Goal: Book appointment/travel/reservation

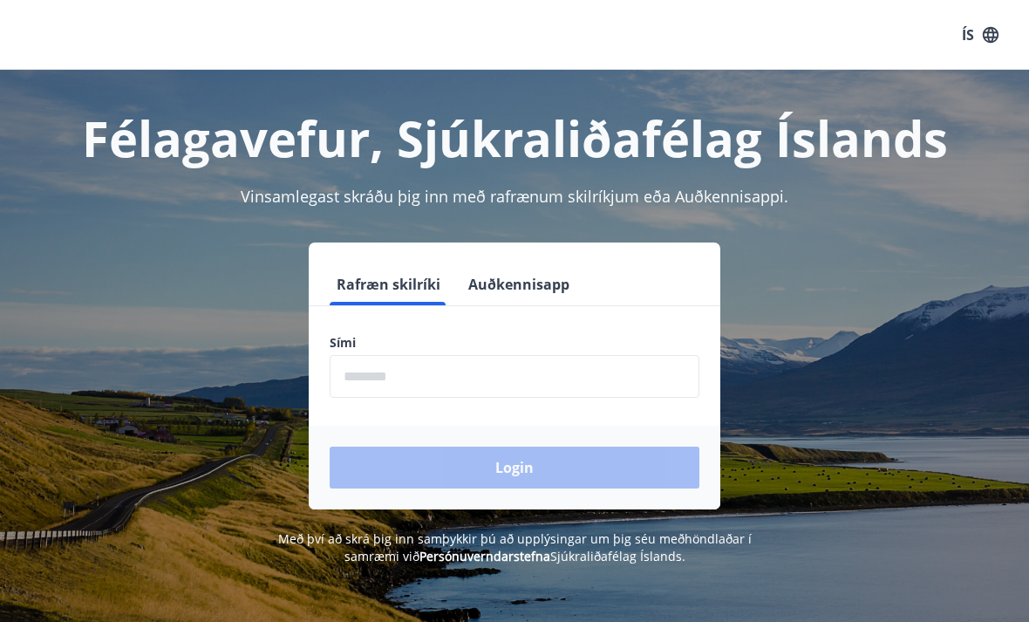
click at [479, 377] on input "phone" at bounding box center [515, 376] width 370 height 43
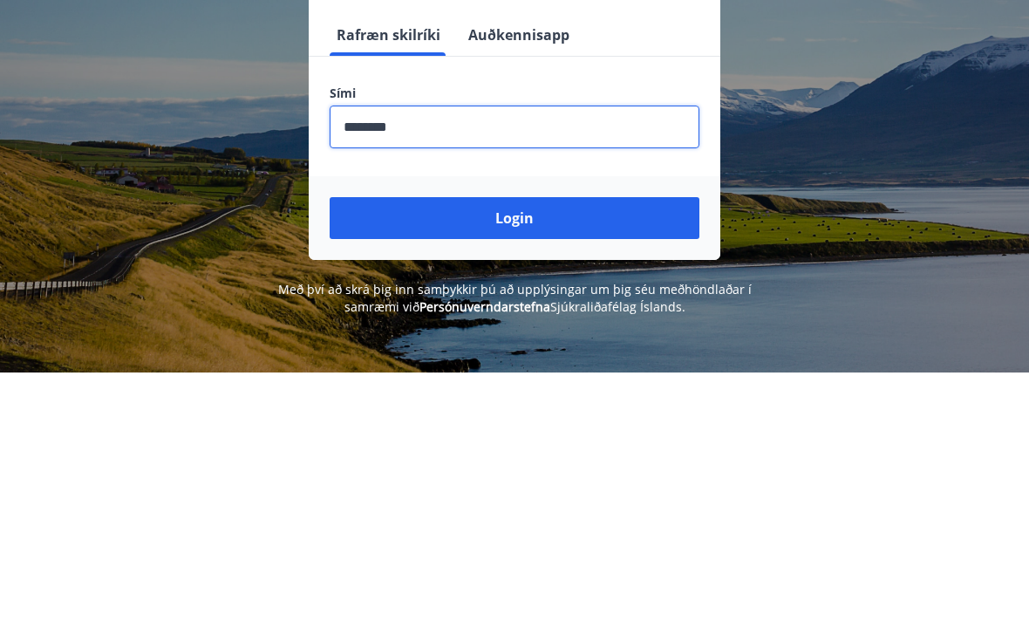
type input "********"
click at [564, 447] on button "Login" at bounding box center [515, 468] width 370 height 42
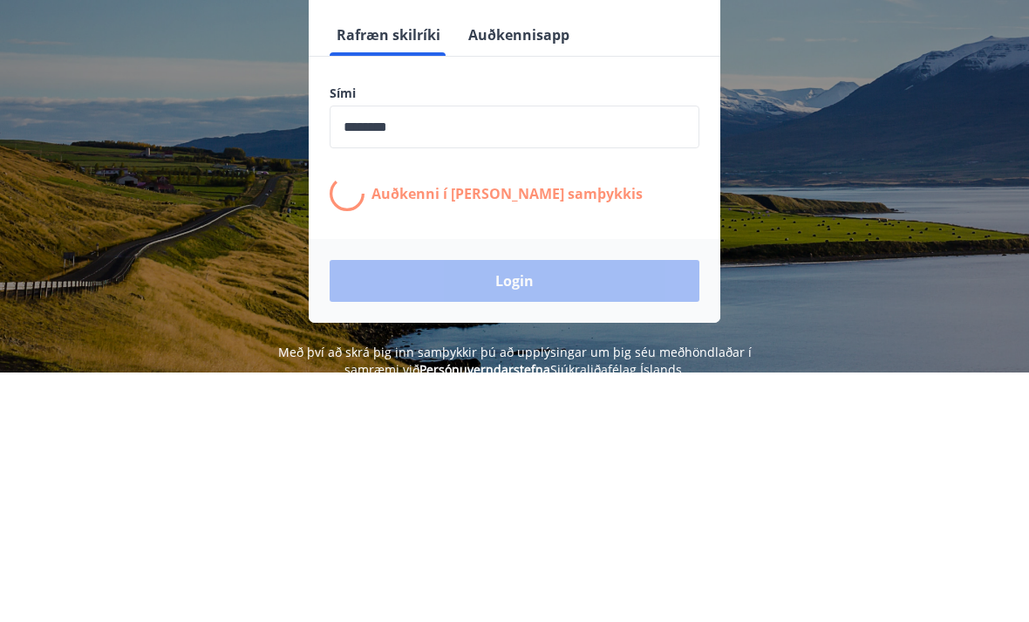
scroll to position [249, 0]
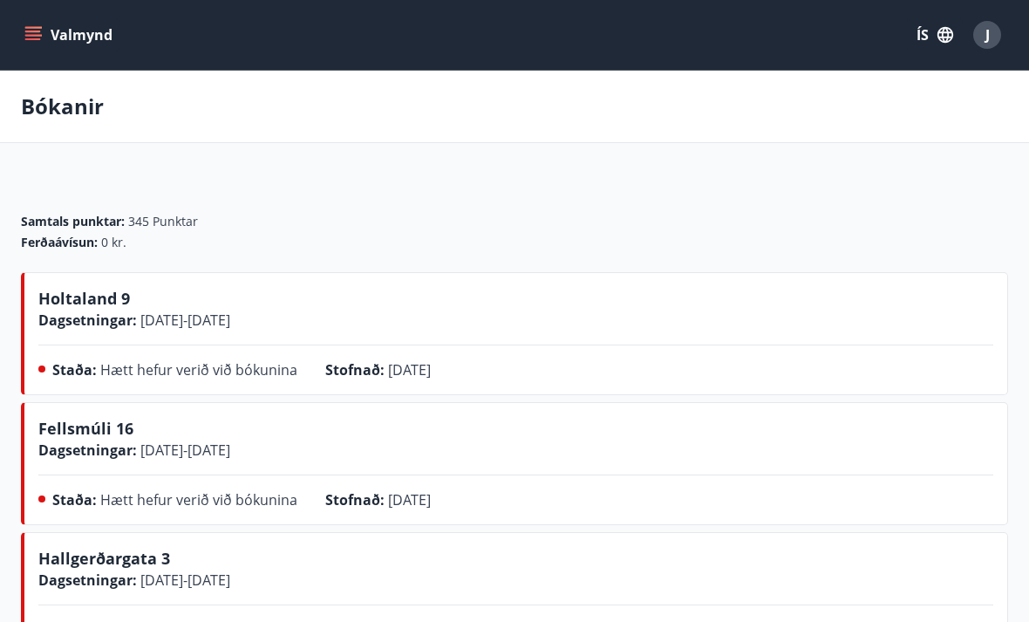
click at [27, 19] on button "Valmynd" at bounding box center [70, 34] width 99 height 31
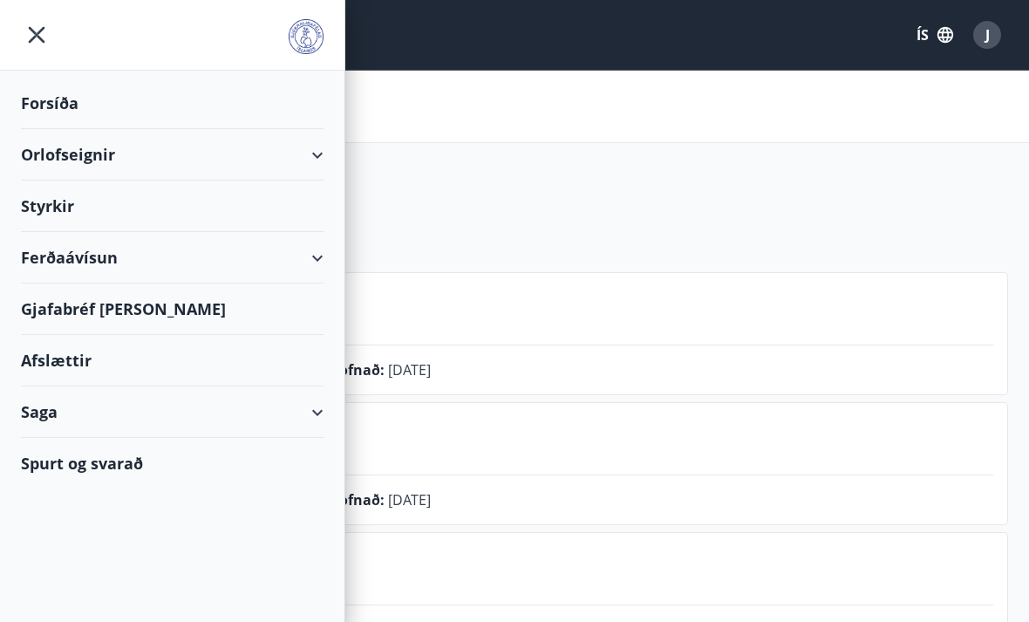
click at [121, 90] on div "Forsíða" at bounding box center [172, 103] width 303 height 51
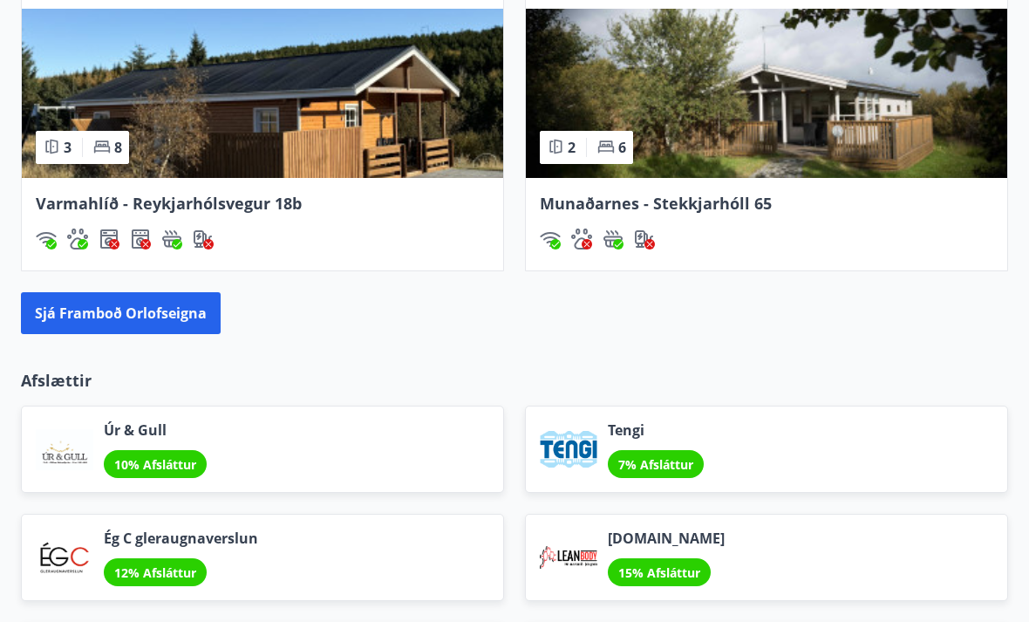
scroll to position [1657, 0]
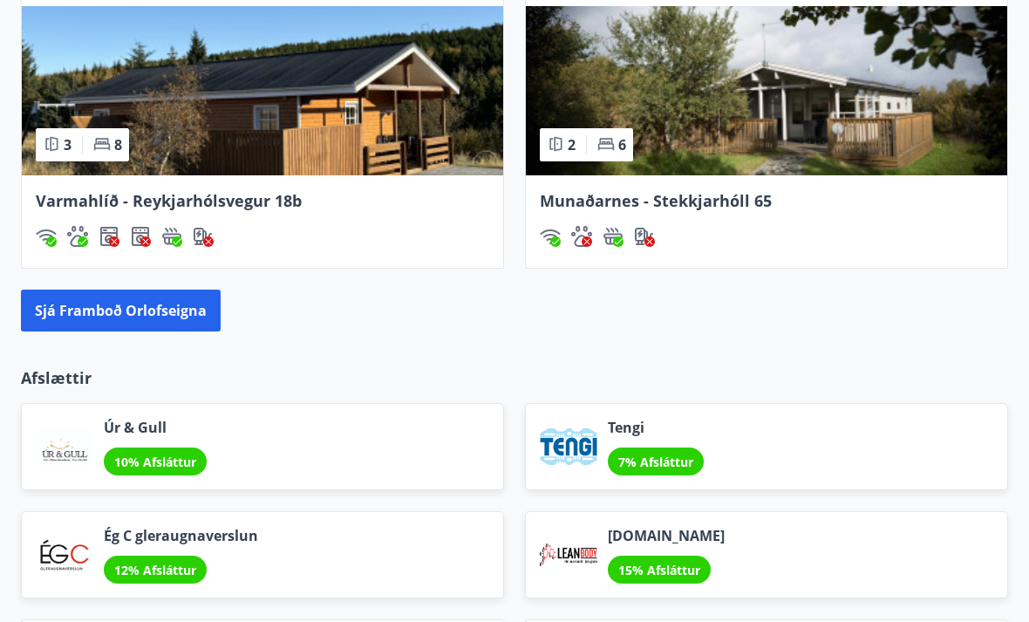
click at [168, 312] on button "Sjá framboð orlofseigna" at bounding box center [121, 311] width 200 height 42
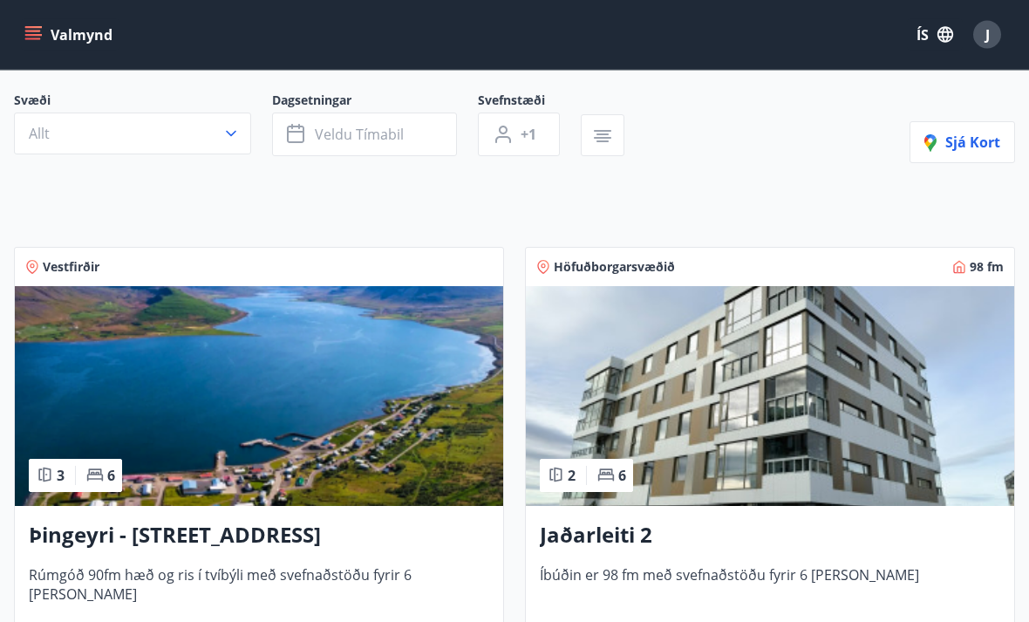
scroll to position [140, 0]
click at [663, 271] on span "Höfuðborgarsvæðið" at bounding box center [614, 266] width 121 height 17
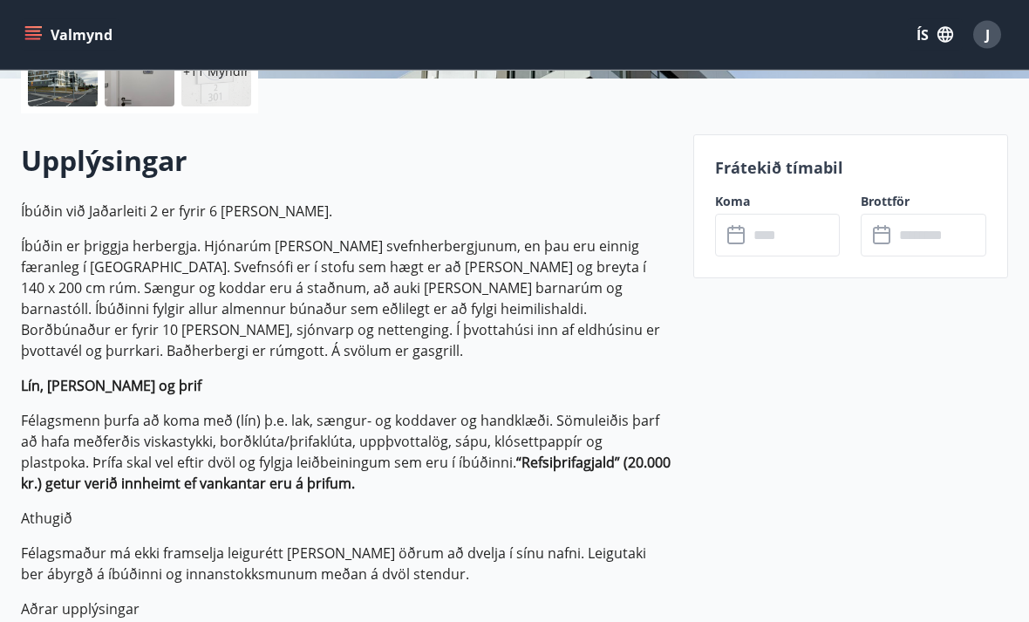
scroll to position [445, 0]
click at [797, 234] on input "text" at bounding box center [794, 235] width 92 height 43
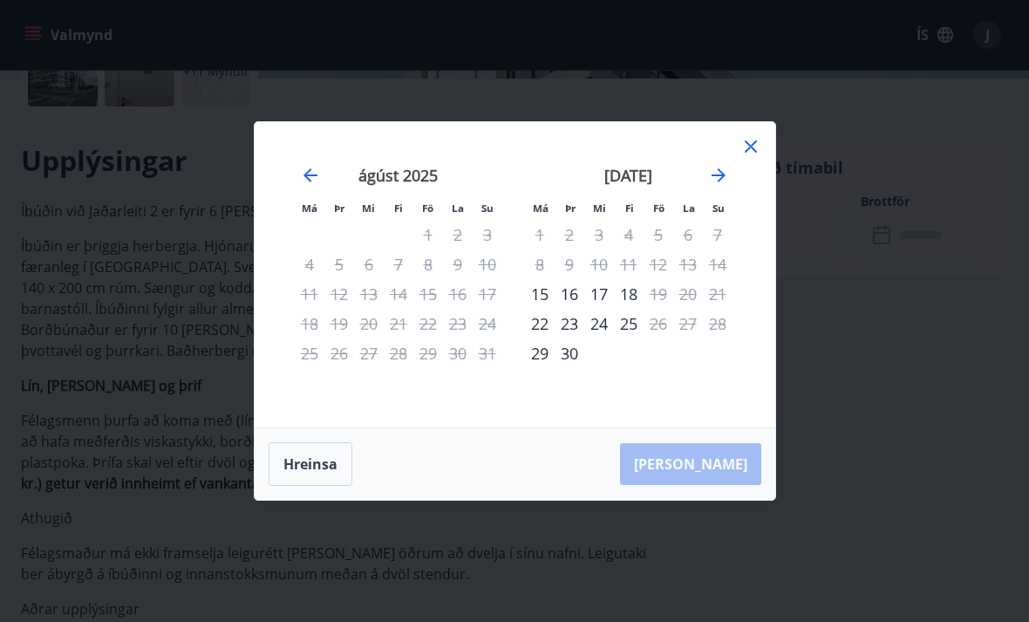
click at [721, 186] on icon "Move forward to switch to the next month." at bounding box center [718, 175] width 21 height 21
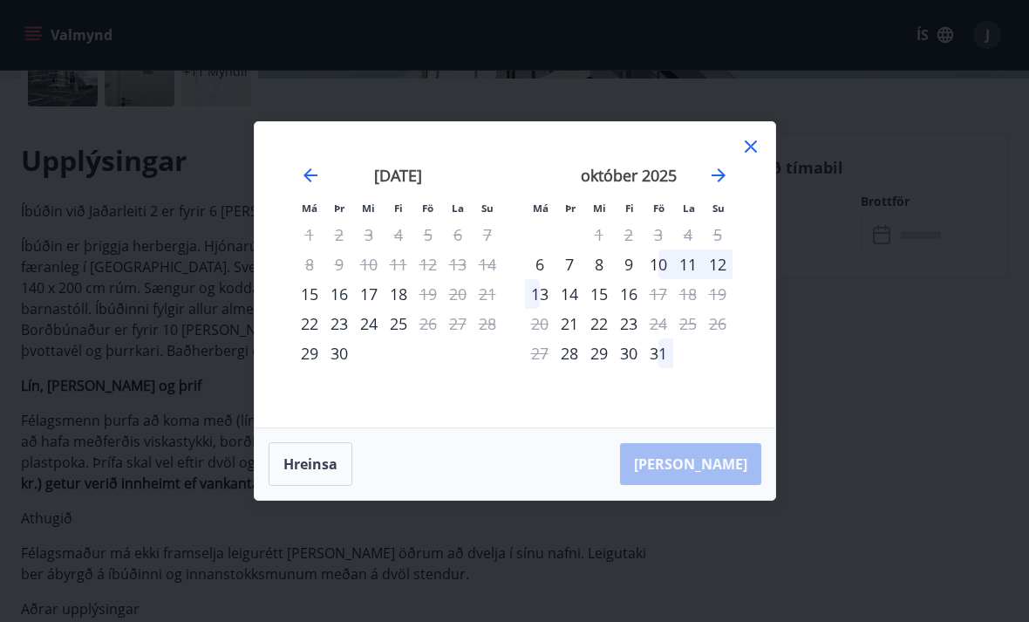
click at [722, 182] on icon "Move forward to switch to the next month." at bounding box center [719, 175] width 14 height 14
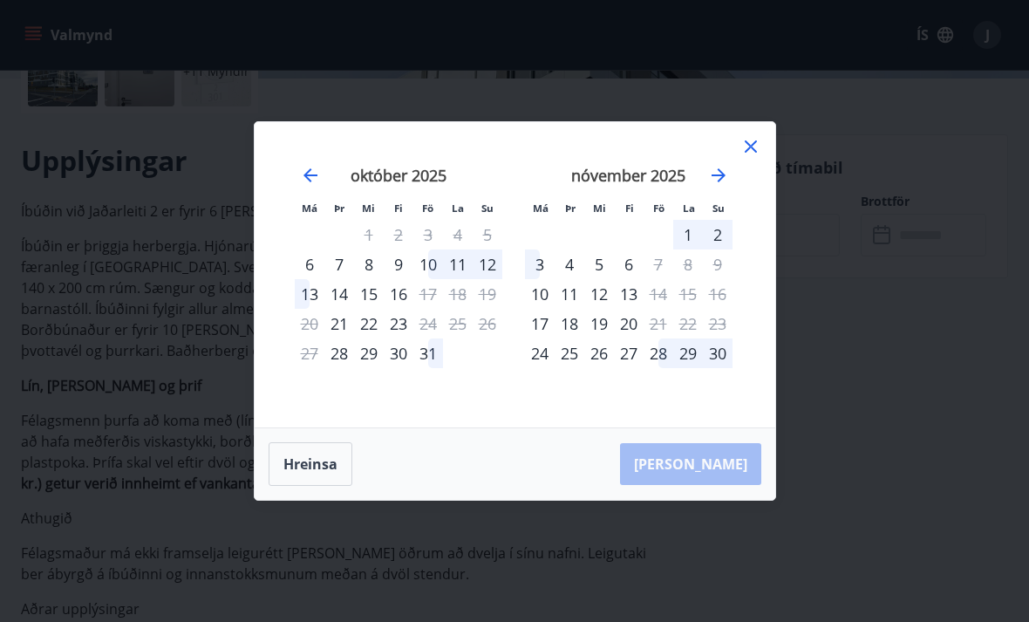
click at [769, 166] on div "Má Þr Mi Fi Fö La Su Má Þr Mi Fi Fö La Su september 2025 1 2 3 4 5 6 7 8 9 10 1…" at bounding box center [515, 274] width 521 height 305
click at [760, 157] on icon at bounding box center [751, 146] width 21 height 21
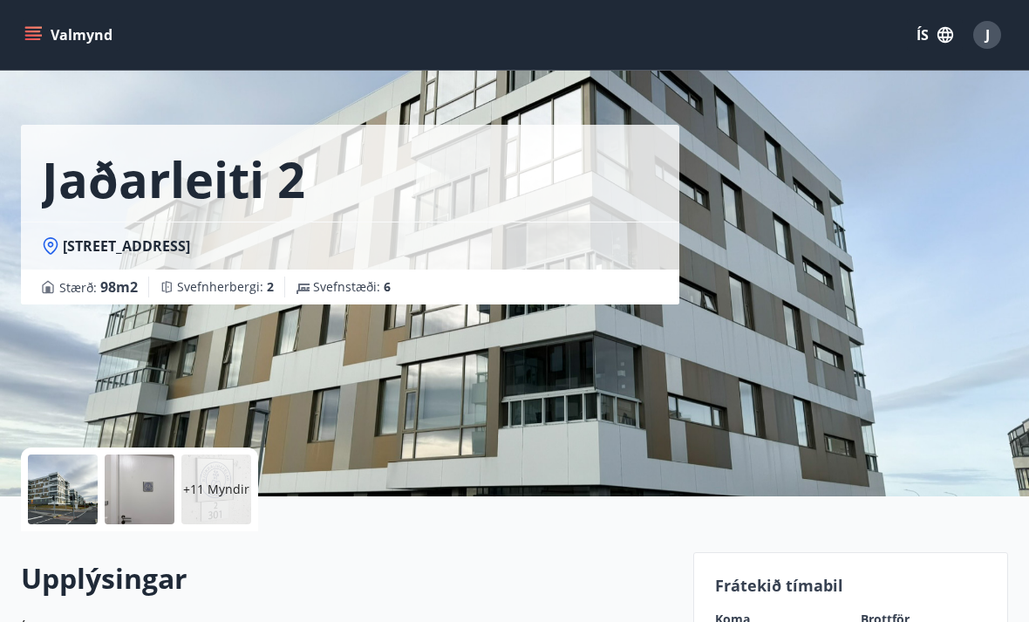
scroll to position [0, 0]
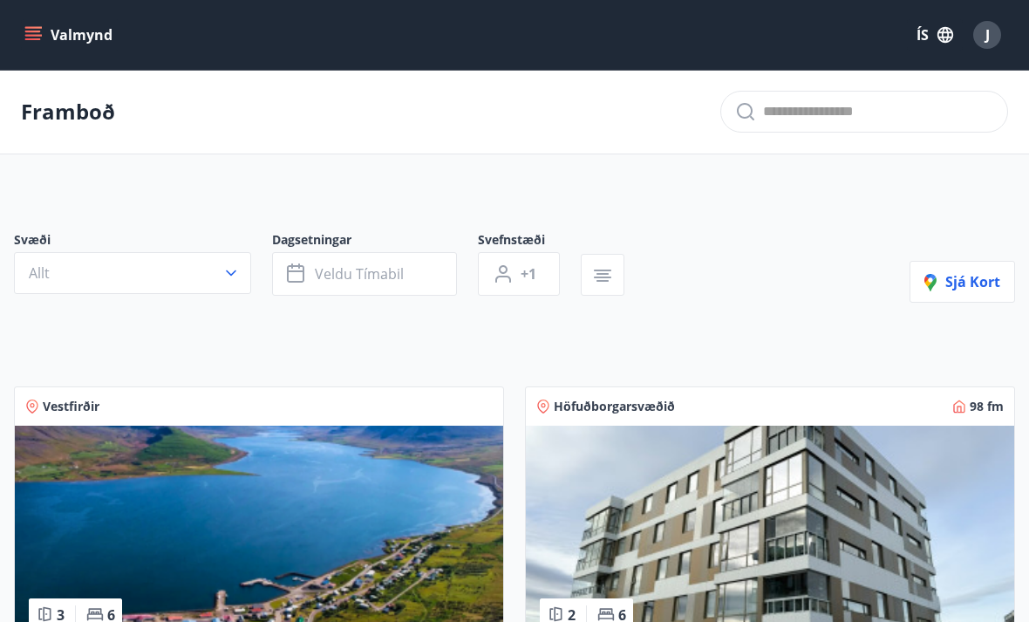
click at [677, 408] on div "Höfuðborgarsvæðið 98 fm" at bounding box center [770, 406] width 468 height 17
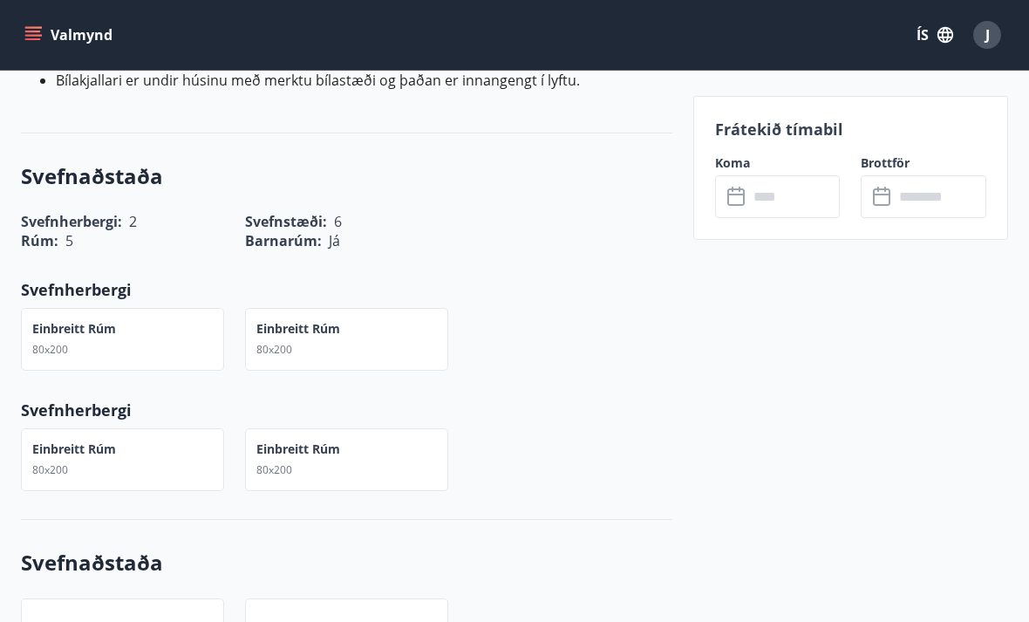
scroll to position [1069, 0]
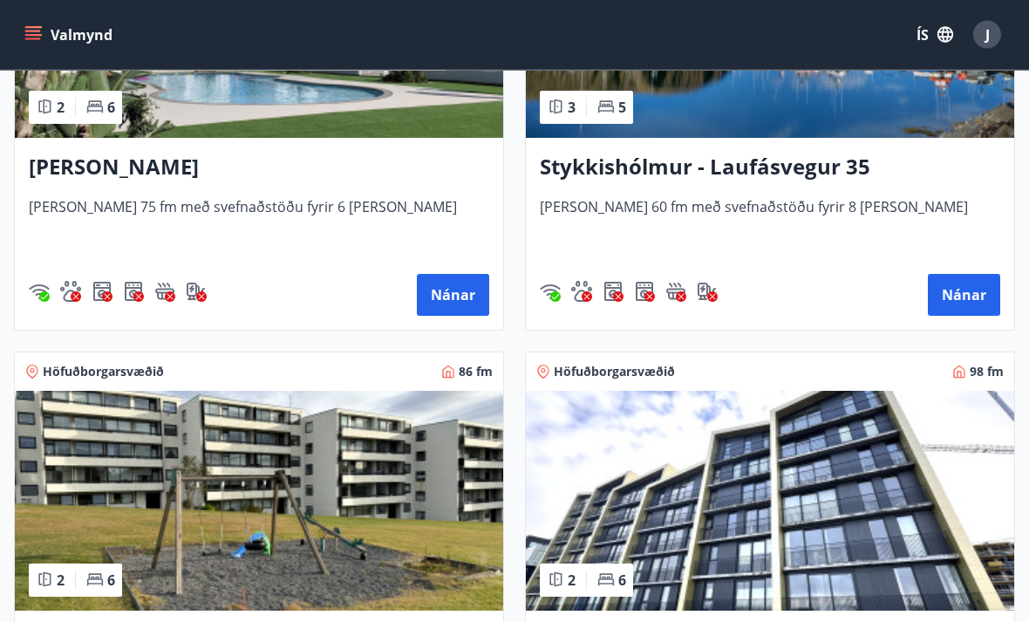
scroll to position [1926, 0]
click at [639, 352] on div "Höfuðborgarsvæðið 98 fm" at bounding box center [770, 371] width 489 height 38
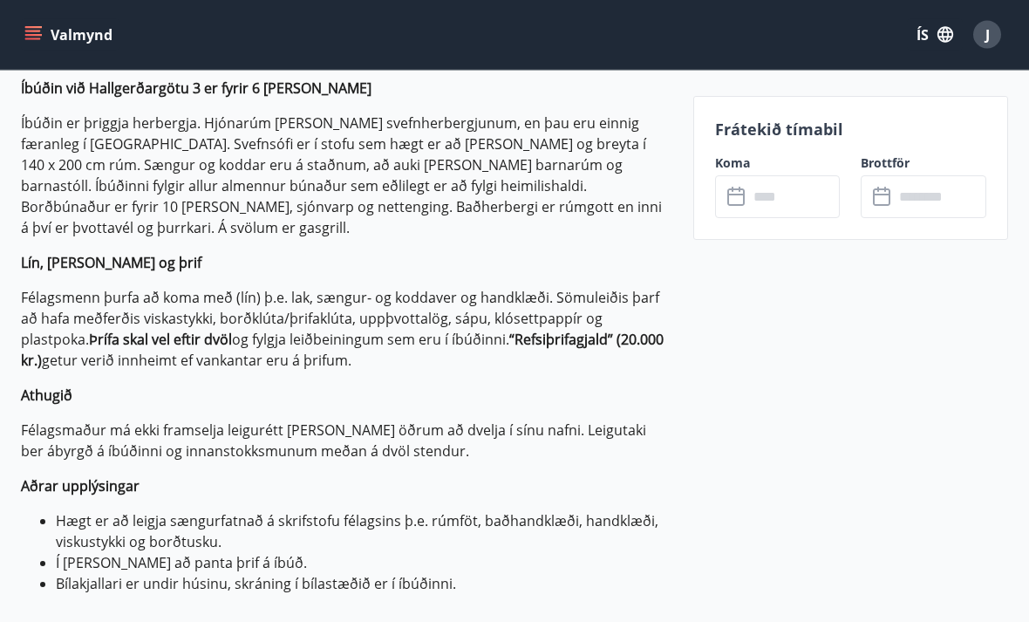
scroll to position [502, 0]
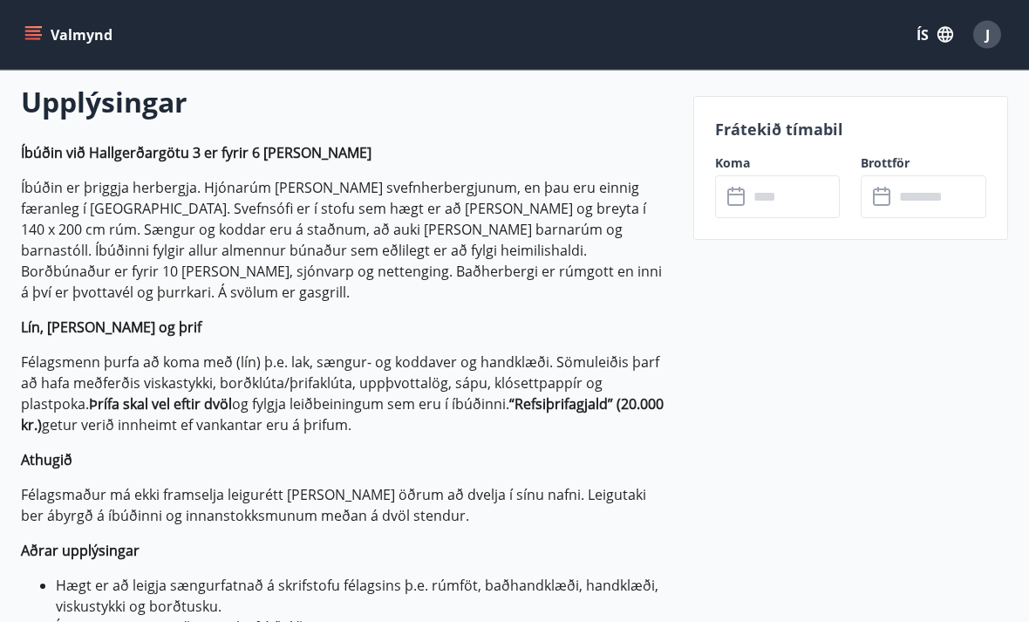
click at [790, 200] on input "text" at bounding box center [794, 196] width 92 height 43
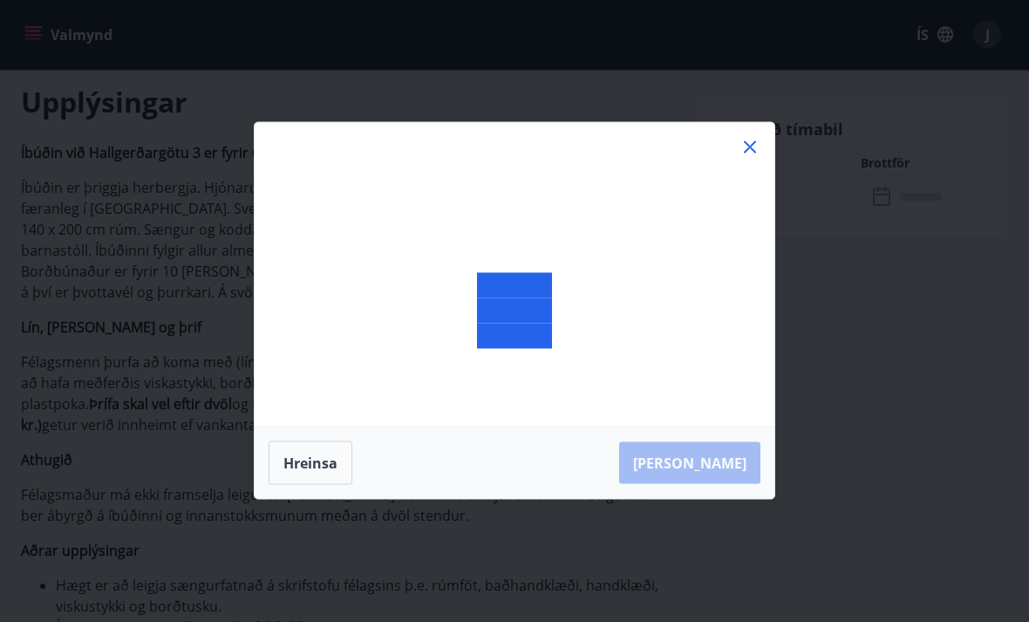
scroll to position [503, 0]
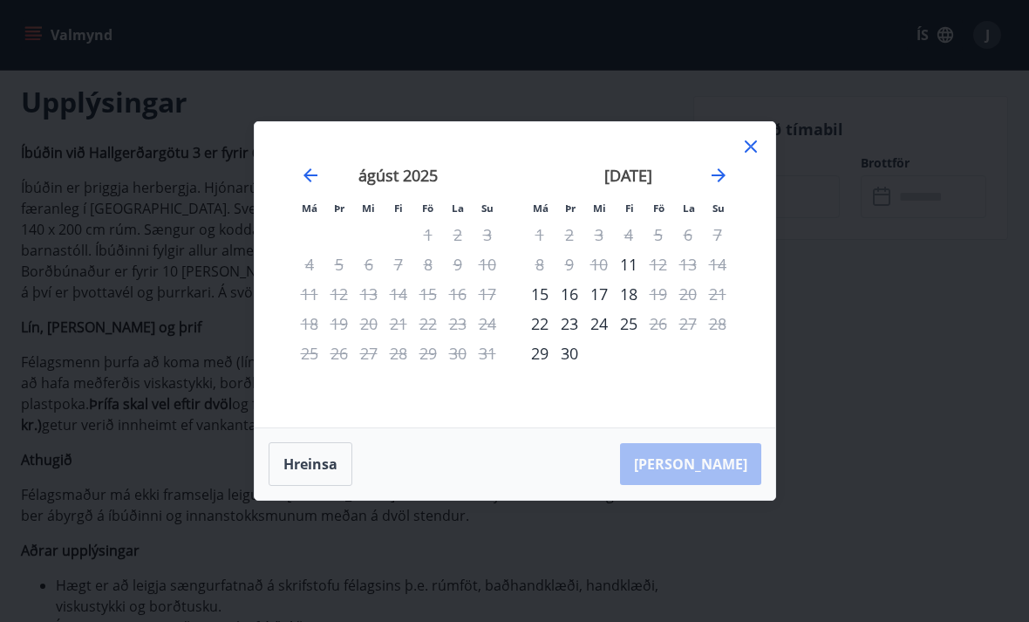
click at [726, 186] on icon "Move forward to switch to the next month." at bounding box center [718, 175] width 21 height 21
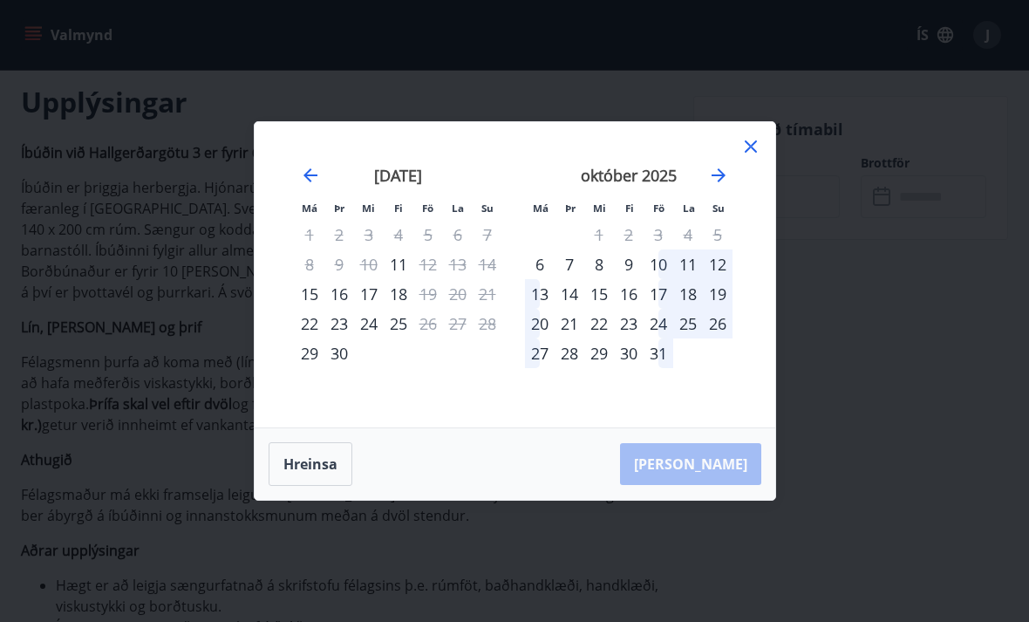
click at [721, 186] on icon "Move forward to switch to the next month." at bounding box center [718, 175] width 21 height 21
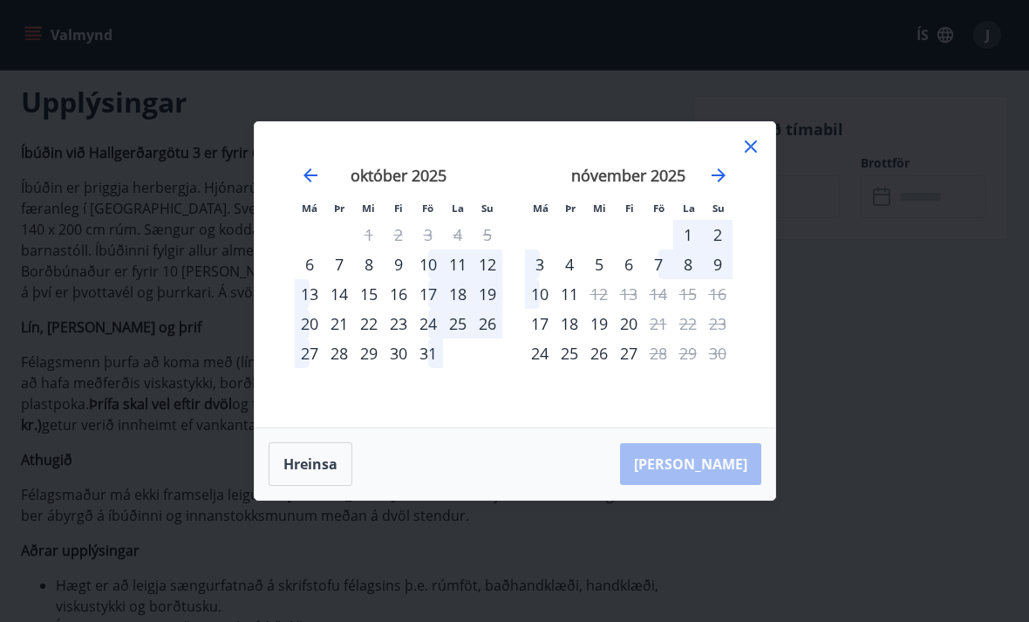
click at [758, 157] on icon at bounding box center [751, 146] width 21 height 21
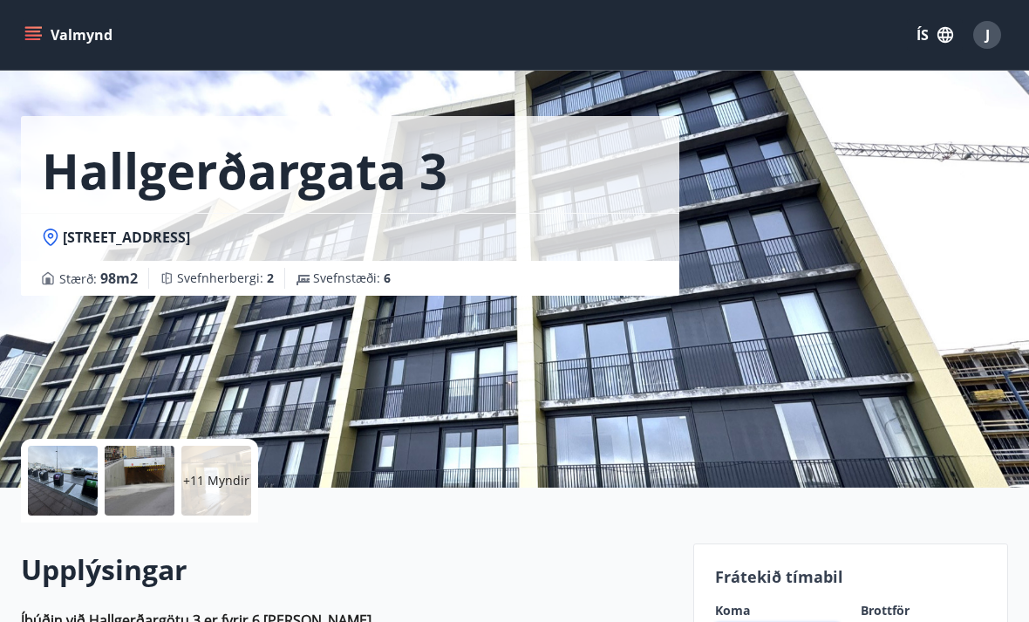
scroll to position [0, 0]
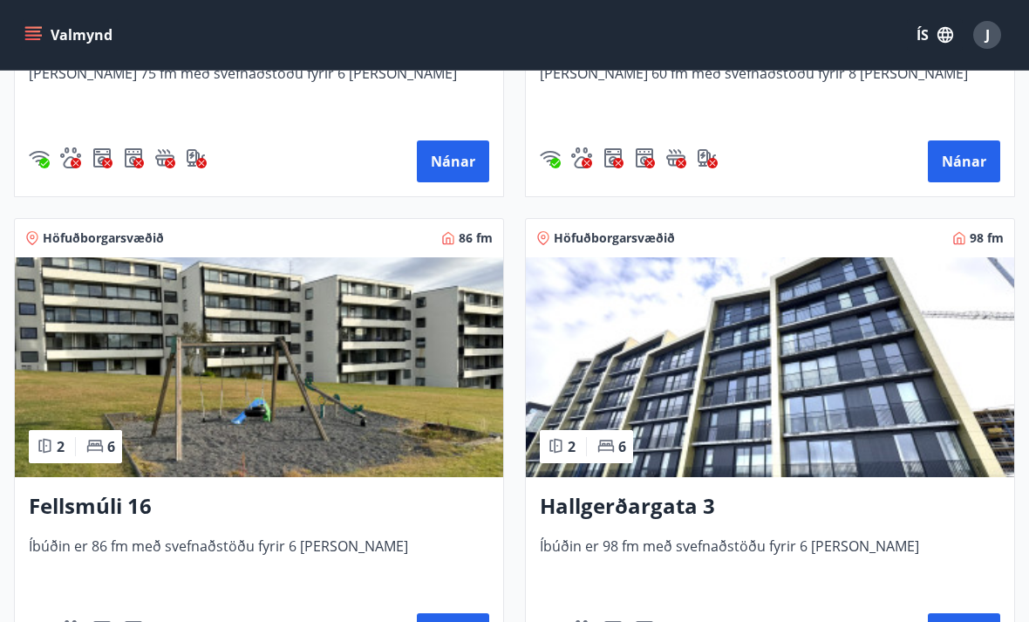
scroll to position [2068, 0]
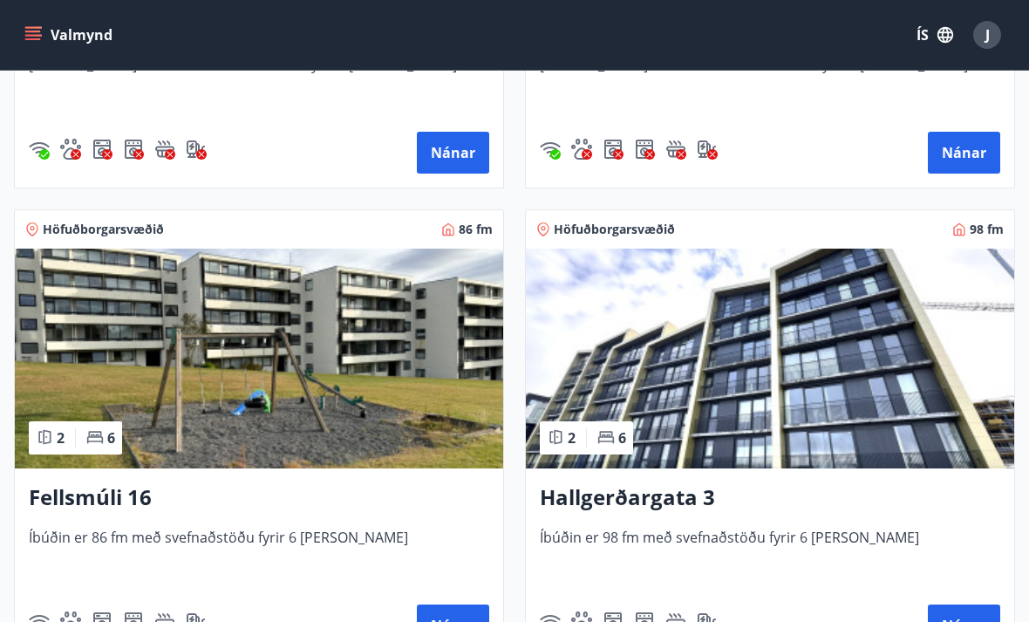
click at [80, 221] on span "Höfuðborgarsvæðið" at bounding box center [103, 229] width 121 height 17
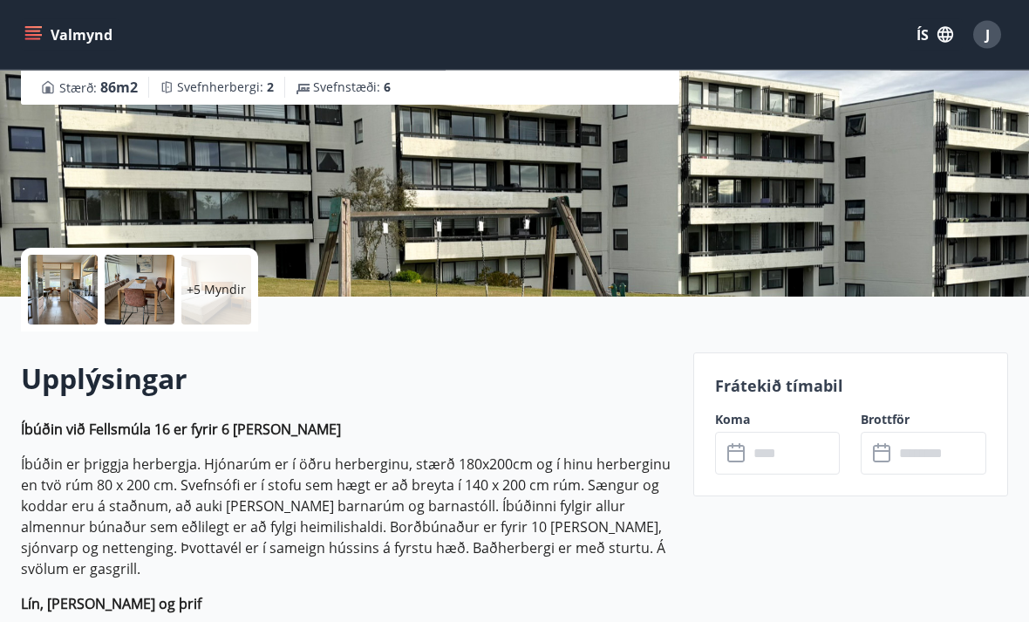
scroll to position [227, 0]
click at [779, 461] on input "text" at bounding box center [794, 453] width 92 height 43
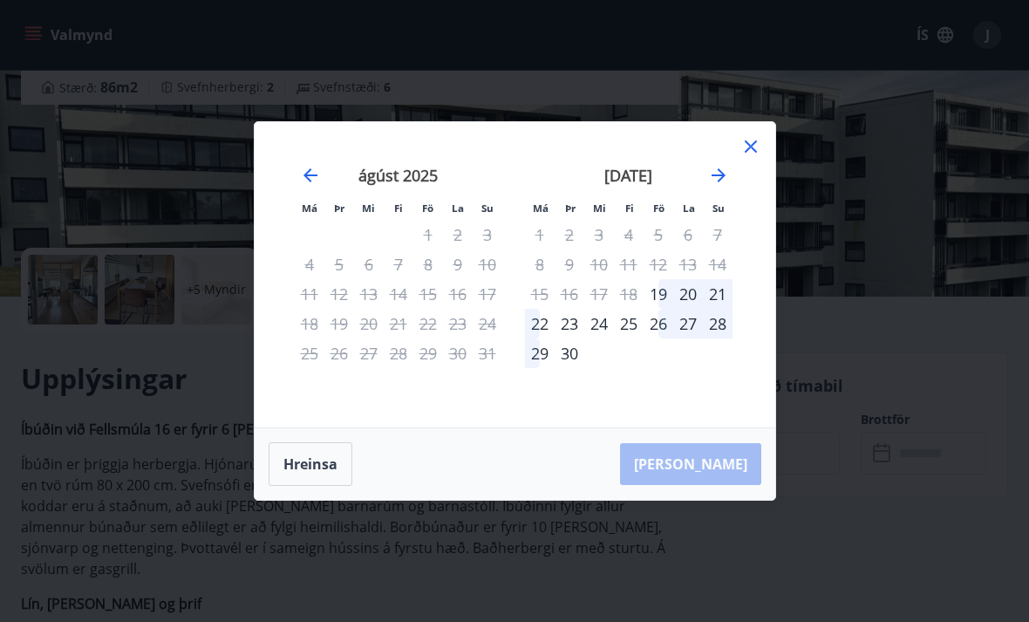
click at [757, 157] on icon at bounding box center [751, 146] width 21 height 21
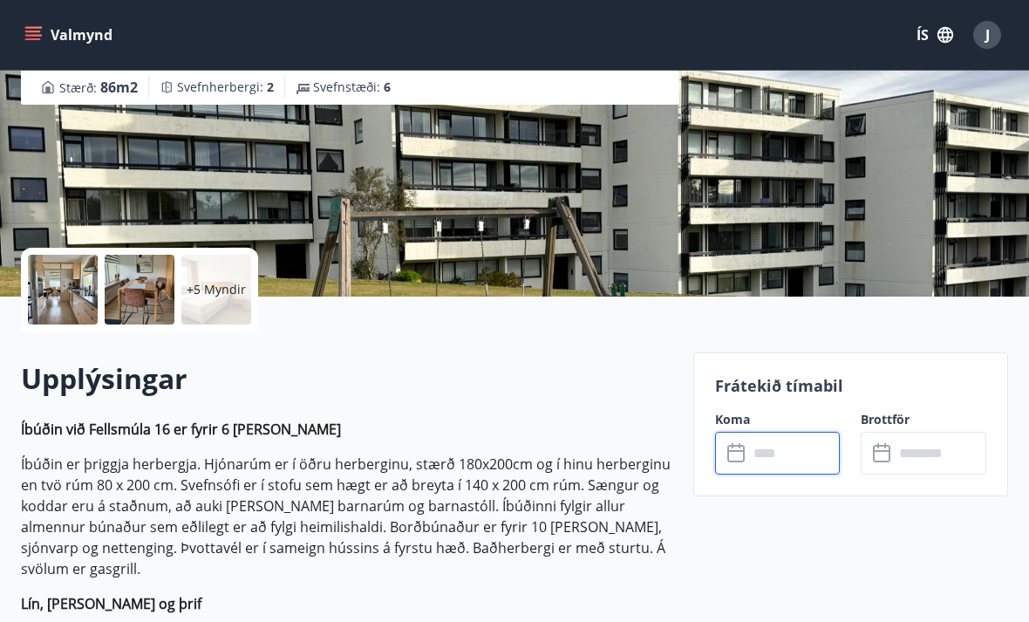
click at [796, 461] on input "text" at bounding box center [794, 453] width 92 height 43
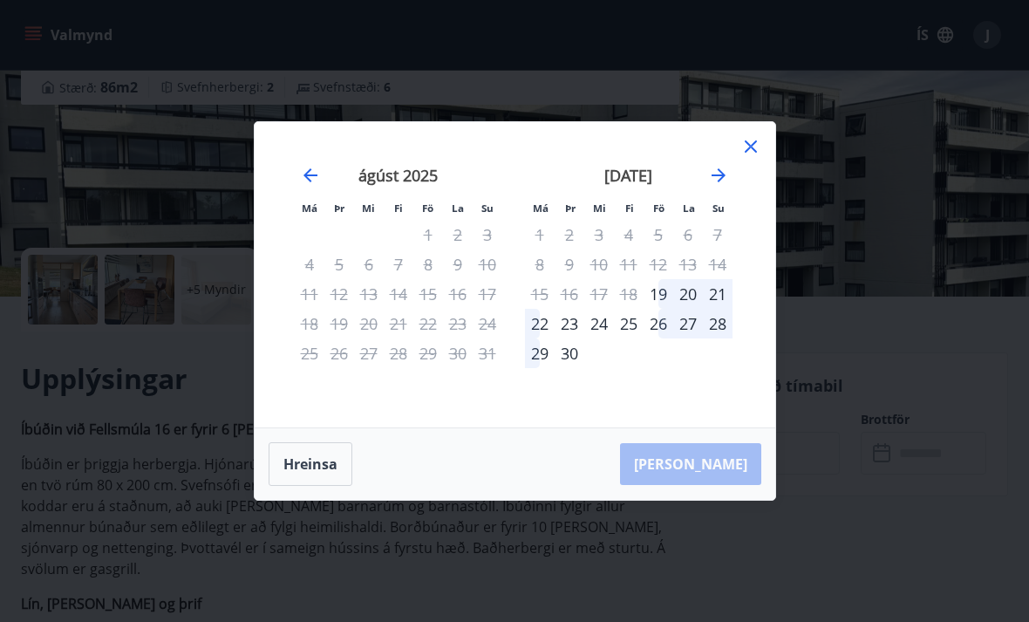
click at [716, 186] on icon "Move forward to switch to the next month." at bounding box center [718, 175] width 21 height 21
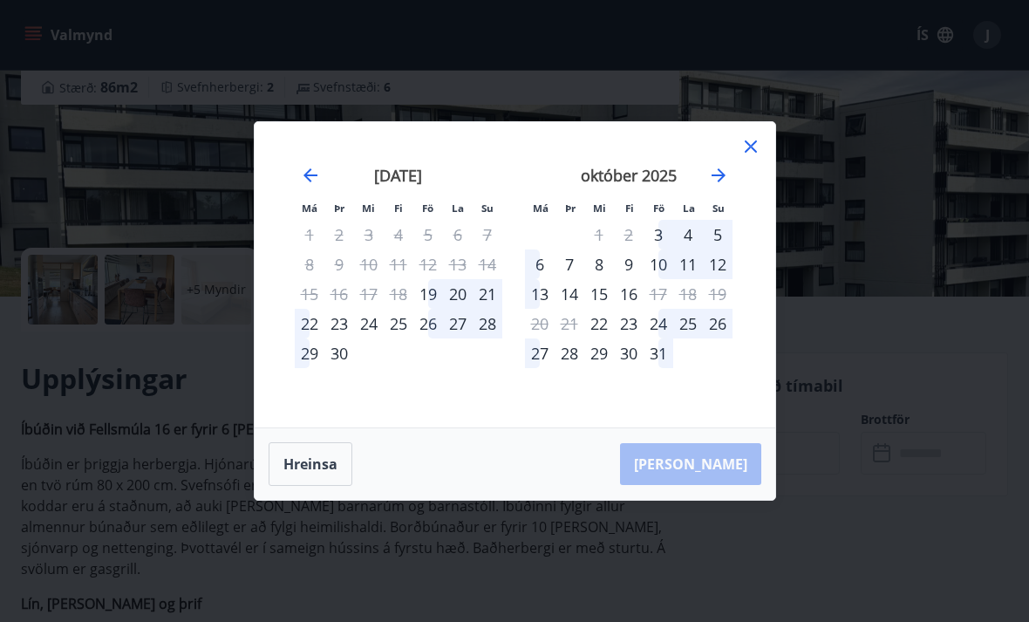
click at [721, 182] on icon "Move forward to switch to the next month." at bounding box center [719, 175] width 14 height 14
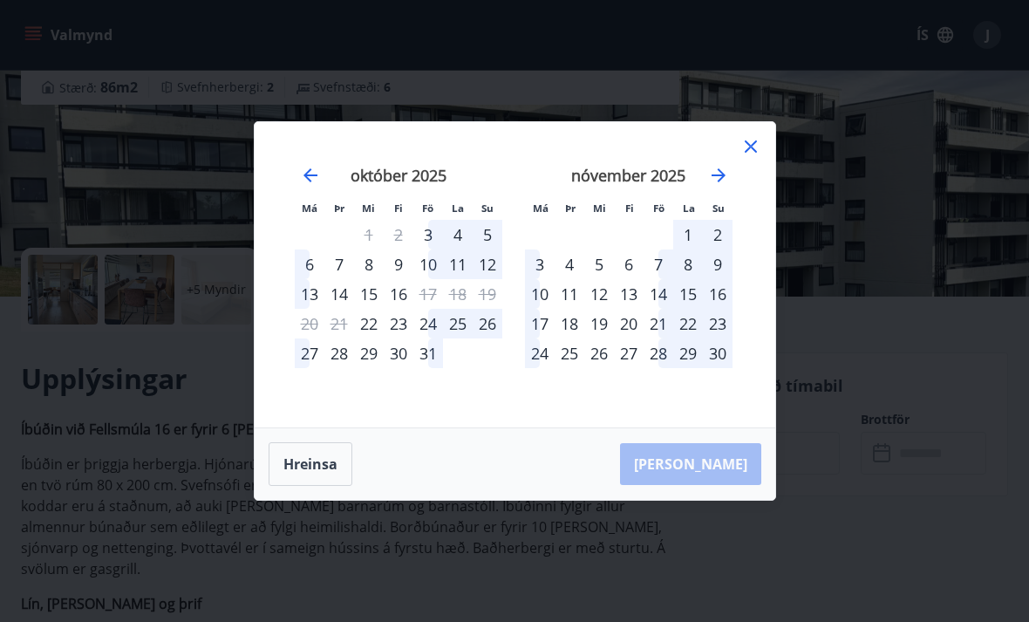
click at [759, 157] on icon at bounding box center [751, 146] width 21 height 21
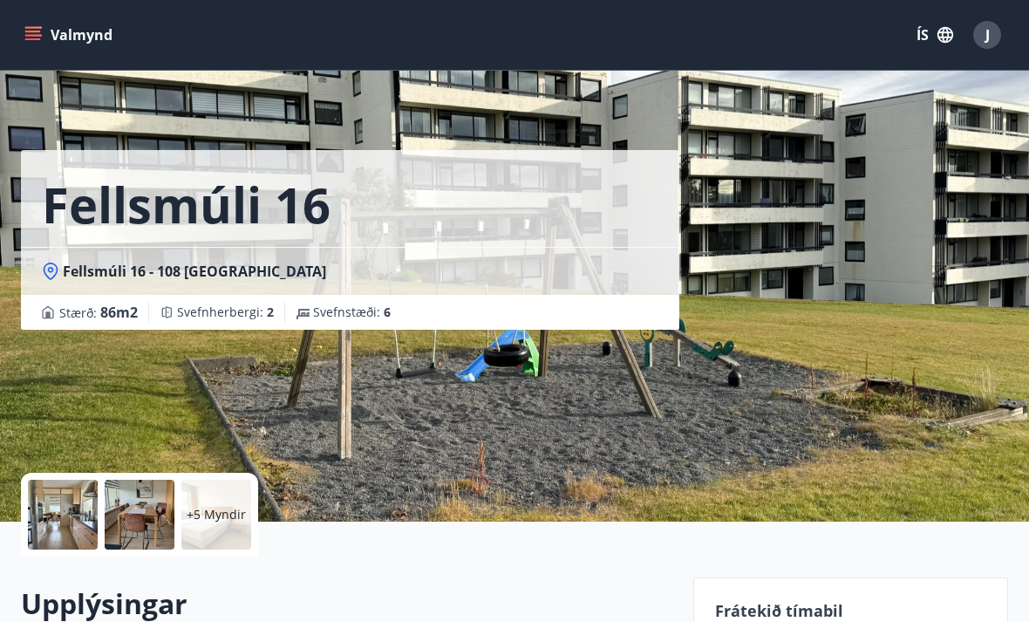
scroll to position [0, 0]
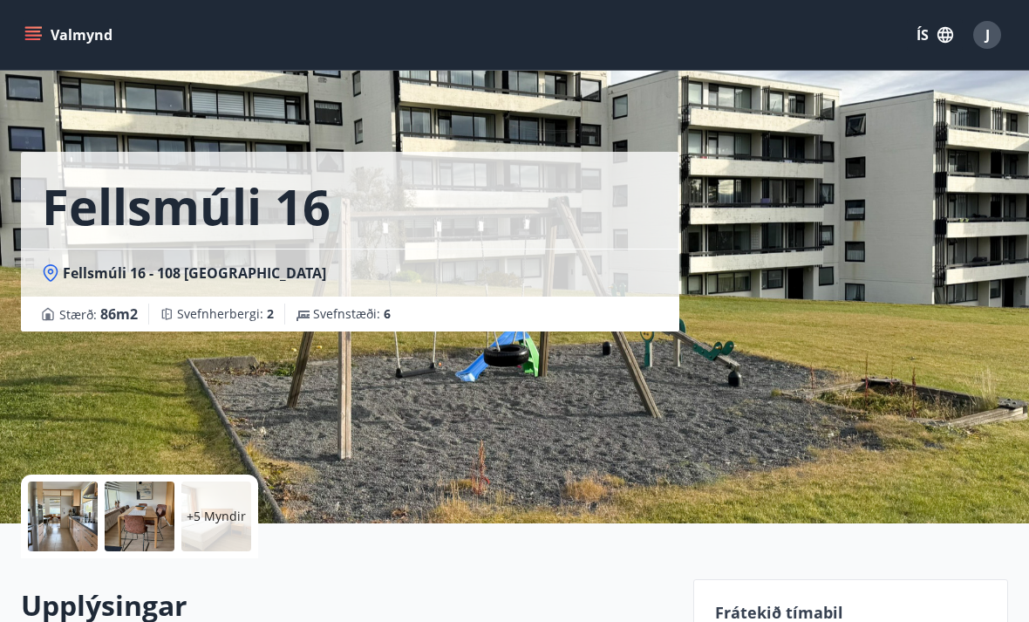
click at [64, 523] on div at bounding box center [63, 517] width 70 height 70
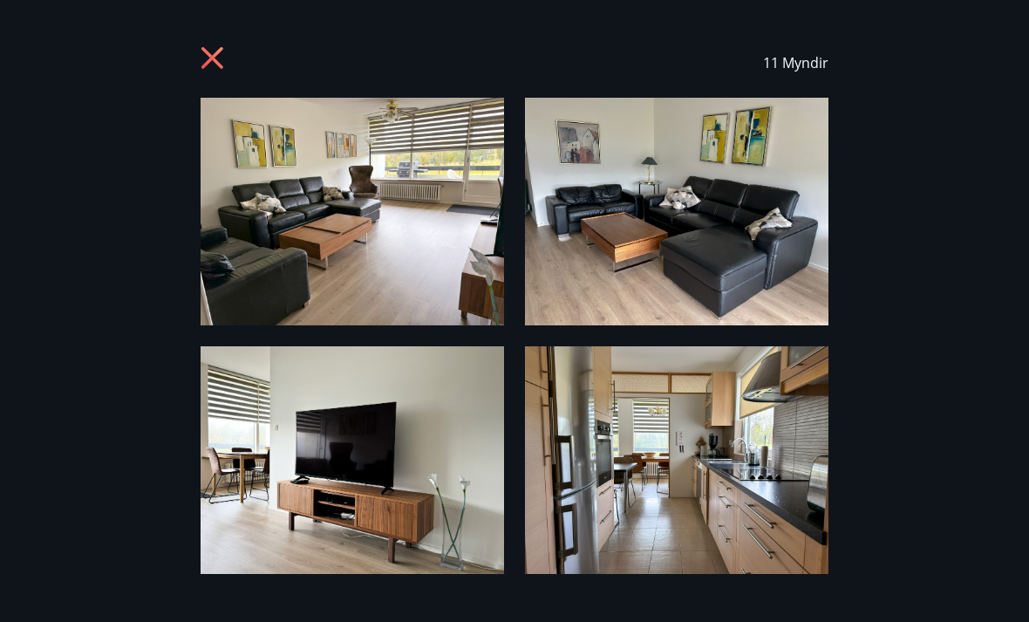
click at [416, 237] on img at bounding box center [353, 212] width 304 height 228
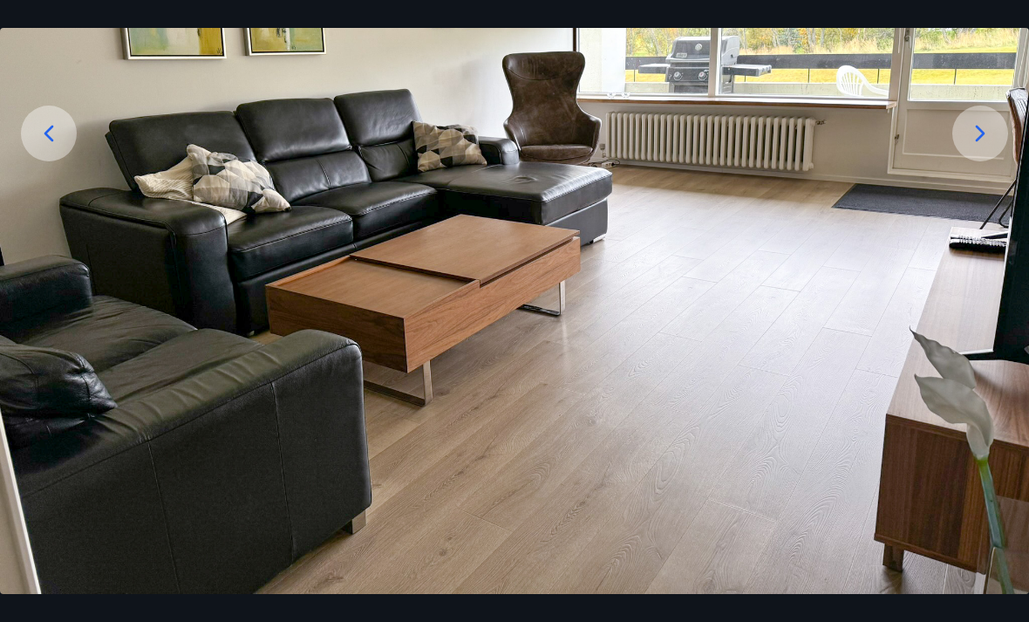
scroll to position [276, 0]
click at [989, 147] on icon at bounding box center [981, 134] width 28 height 28
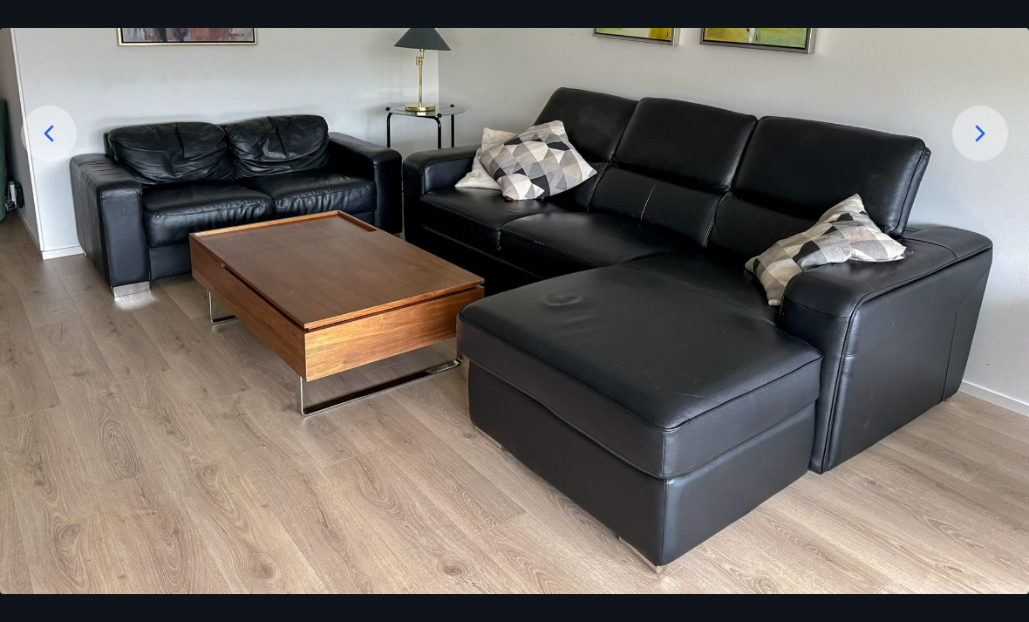
click at [926, 444] on img at bounding box center [514, 208] width 1029 height 772
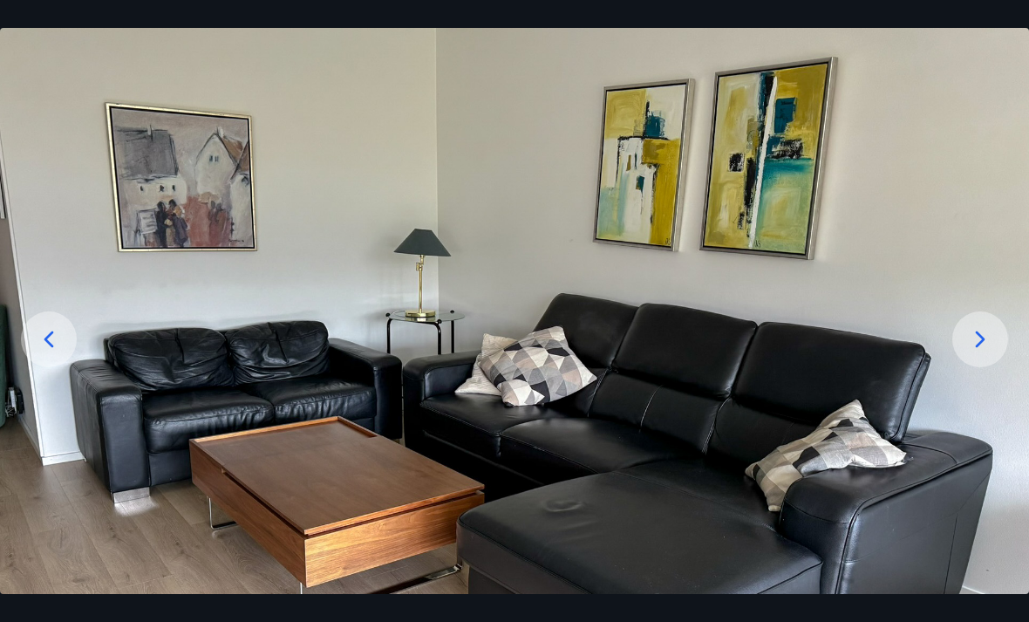
click at [976, 353] on icon at bounding box center [981, 339] width 28 height 28
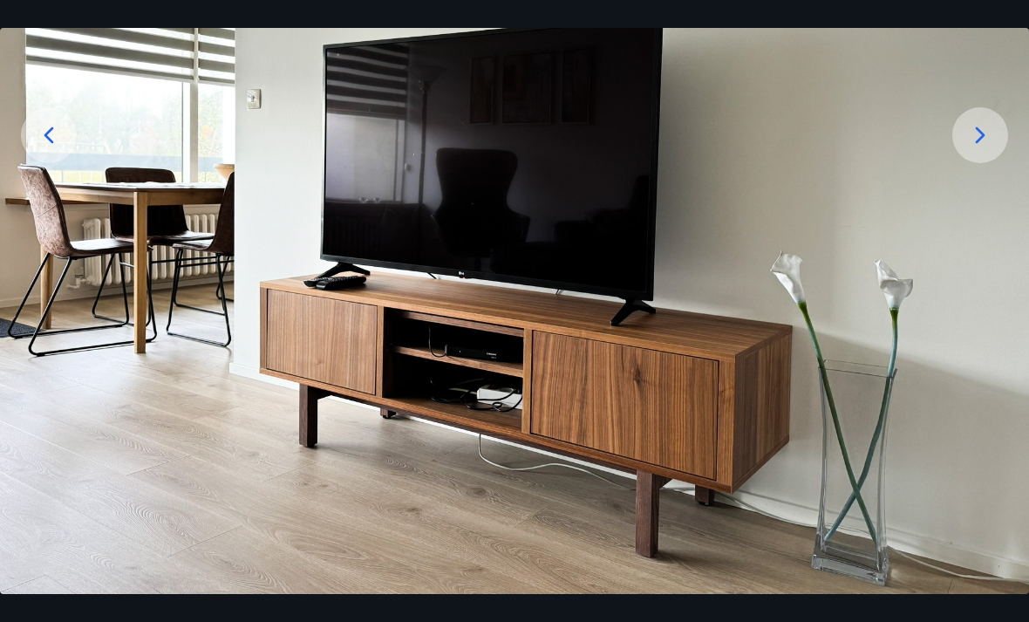
scroll to position [275, 0]
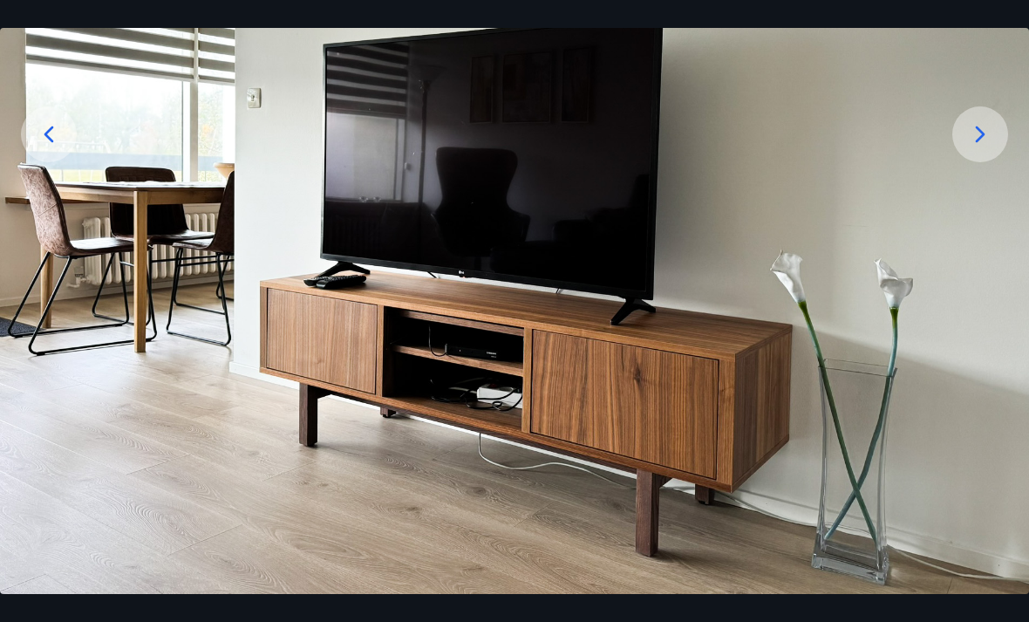
click at [987, 148] on icon at bounding box center [981, 134] width 28 height 28
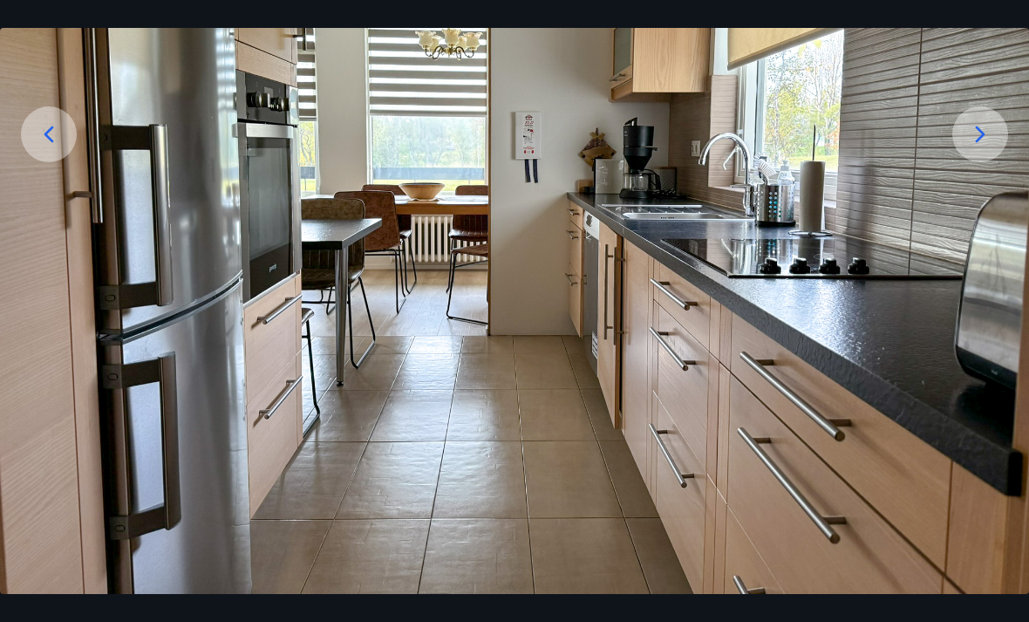
click at [985, 148] on icon at bounding box center [981, 134] width 28 height 28
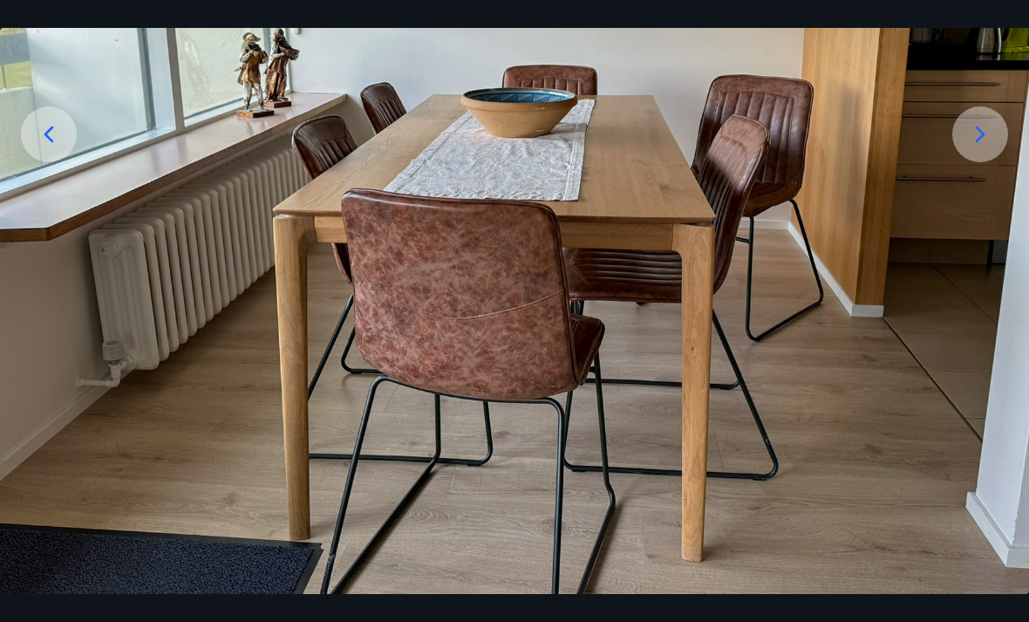
click at [978, 148] on icon at bounding box center [981, 134] width 28 height 28
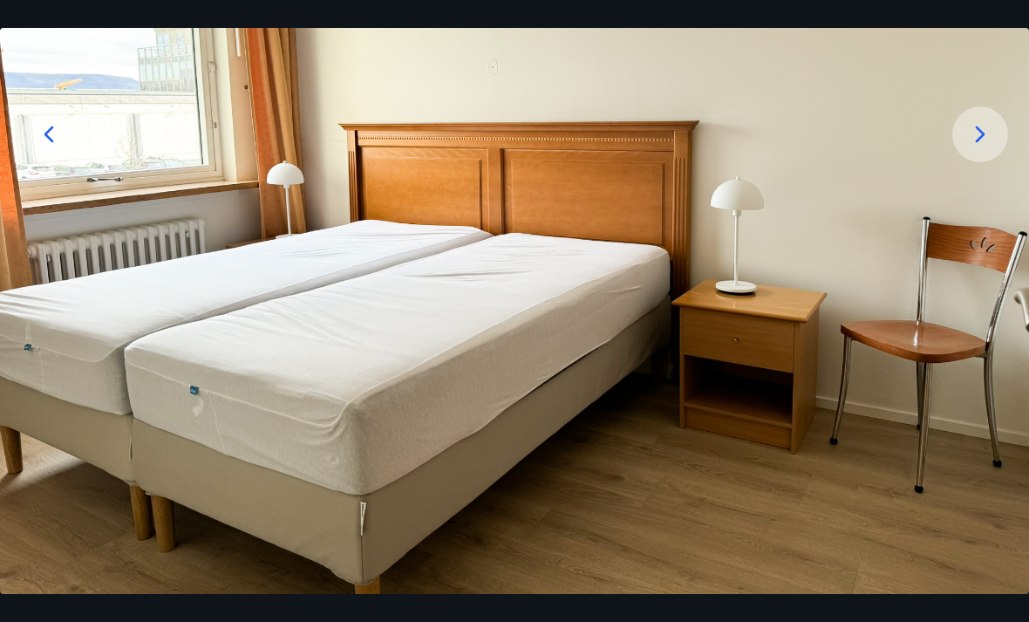
click at [994, 162] on div at bounding box center [981, 134] width 56 height 56
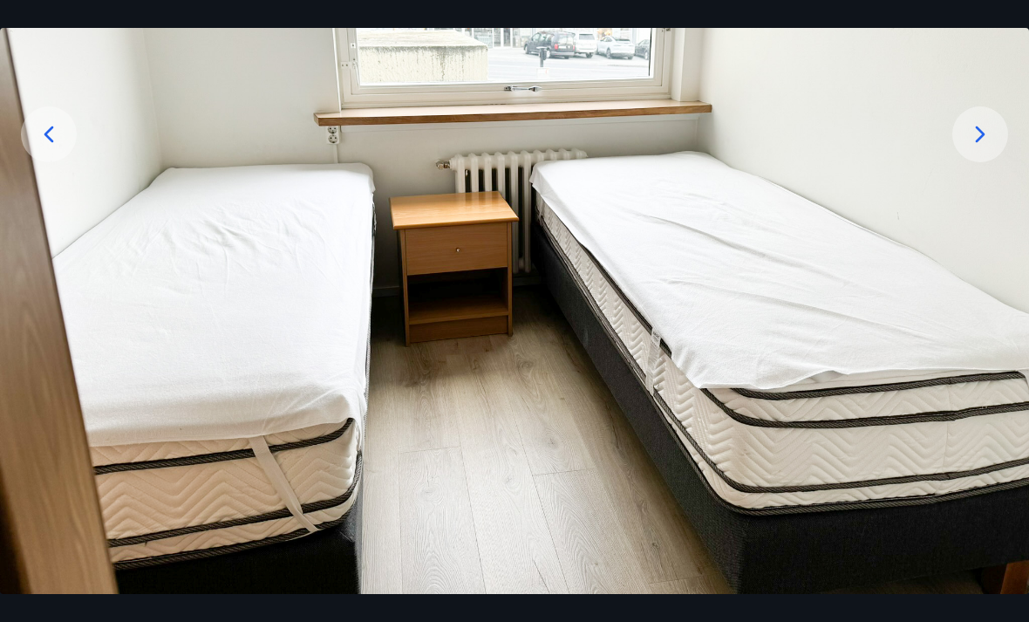
click at [984, 148] on icon at bounding box center [981, 134] width 28 height 28
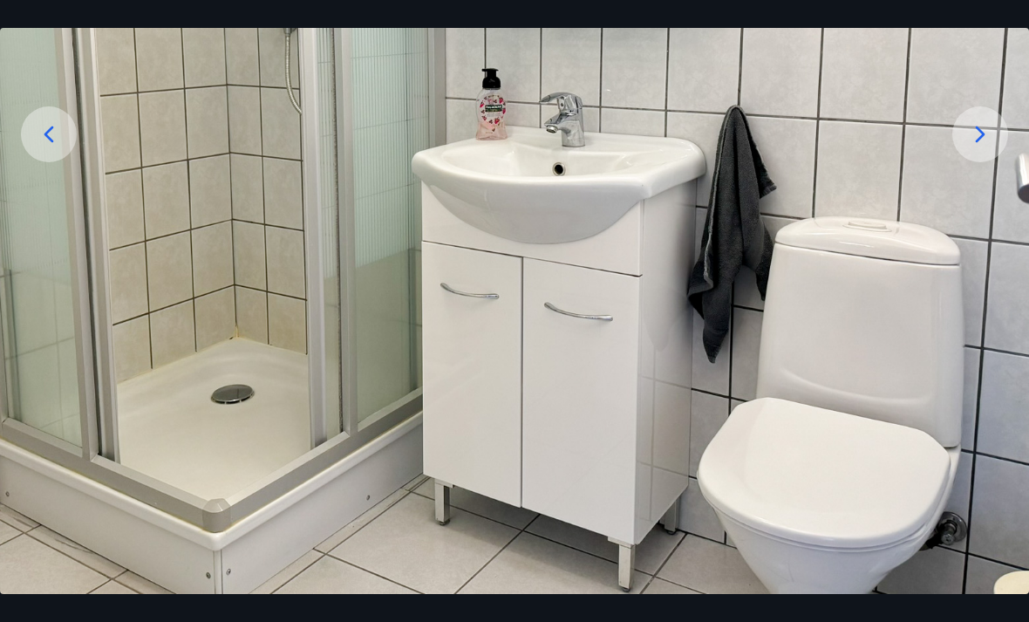
click at [979, 148] on icon at bounding box center [981, 134] width 28 height 28
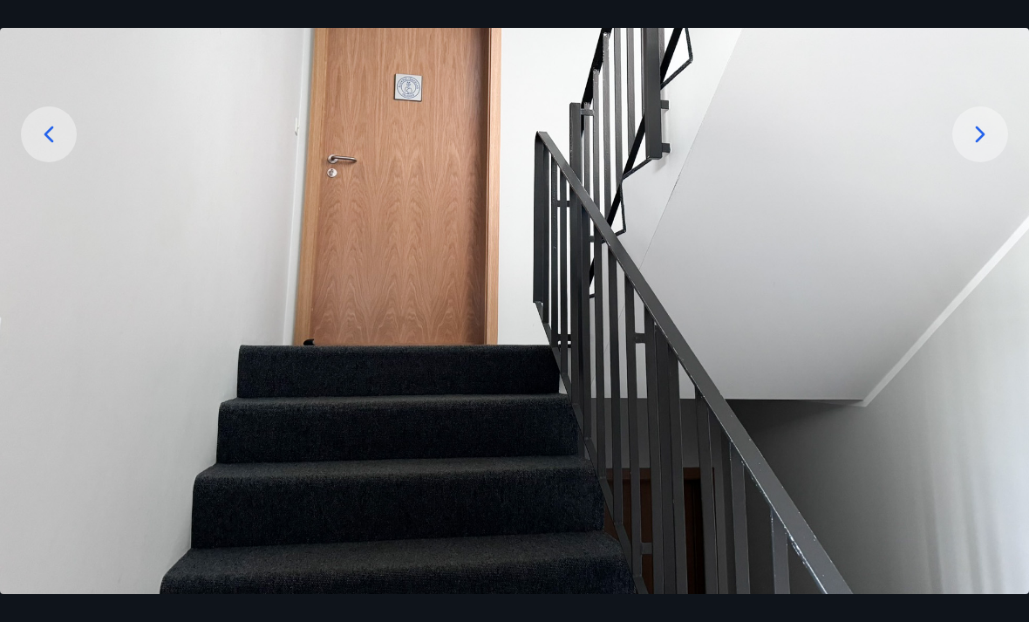
click at [979, 148] on icon at bounding box center [981, 134] width 28 height 28
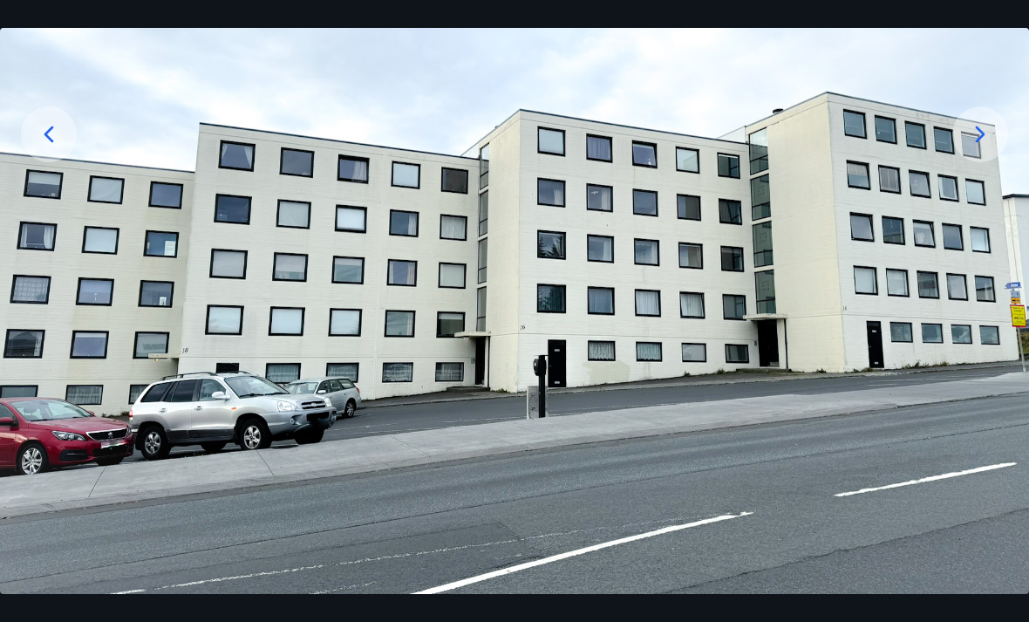
click at [1008, 225] on img at bounding box center [514, 209] width 1029 height 772
click at [978, 148] on icon at bounding box center [981, 134] width 28 height 28
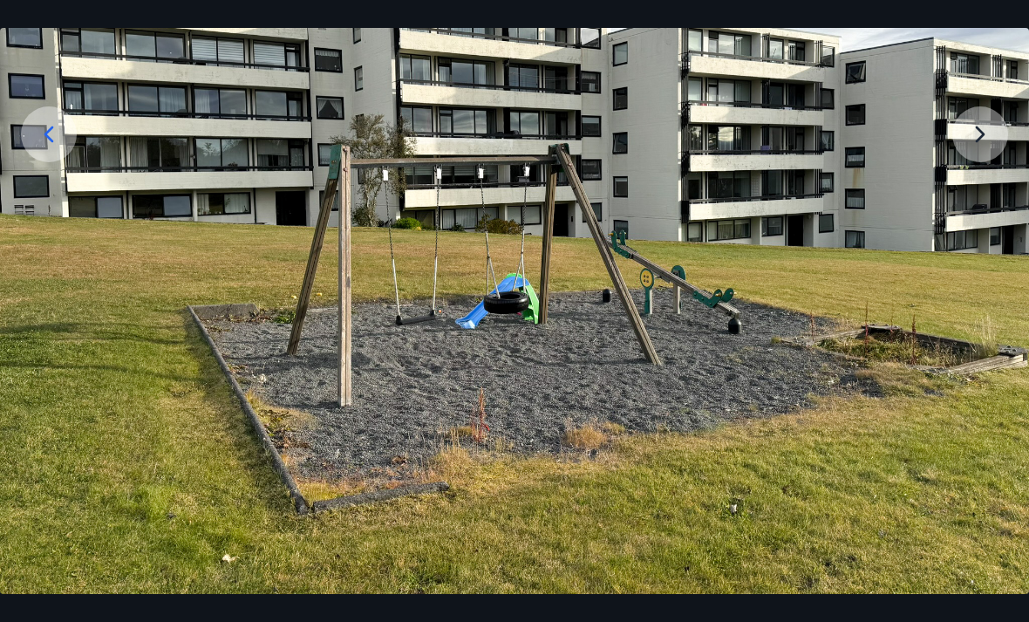
click at [980, 154] on img at bounding box center [514, 209] width 1029 height 772
click at [982, 164] on img at bounding box center [514, 209] width 1029 height 772
click at [977, 143] on img at bounding box center [514, 209] width 1029 height 772
click at [972, 173] on img at bounding box center [514, 209] width 1029 height 772
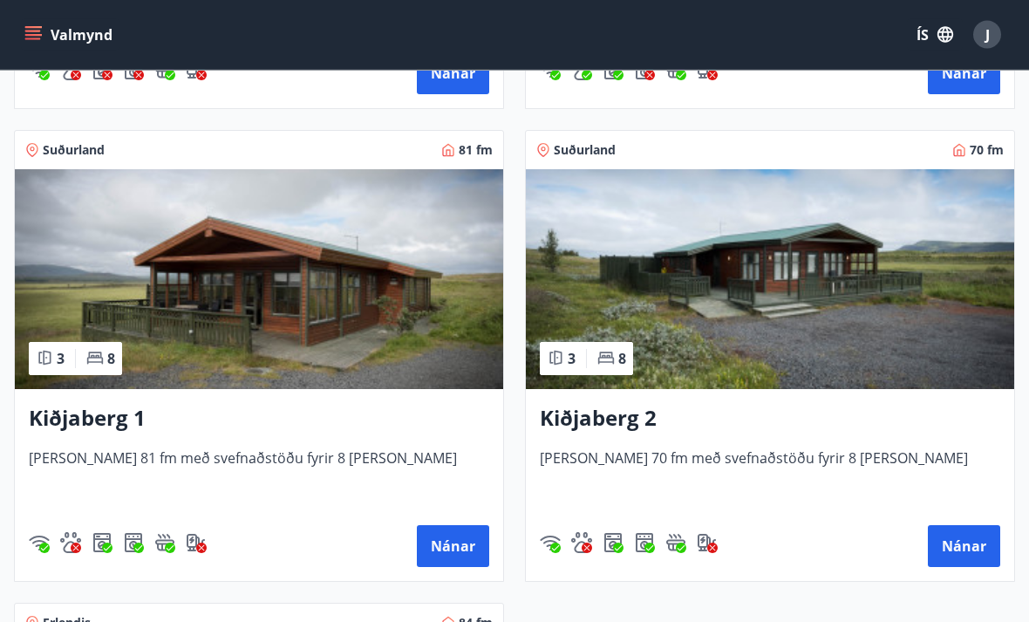
scroll to position [4045, 0]
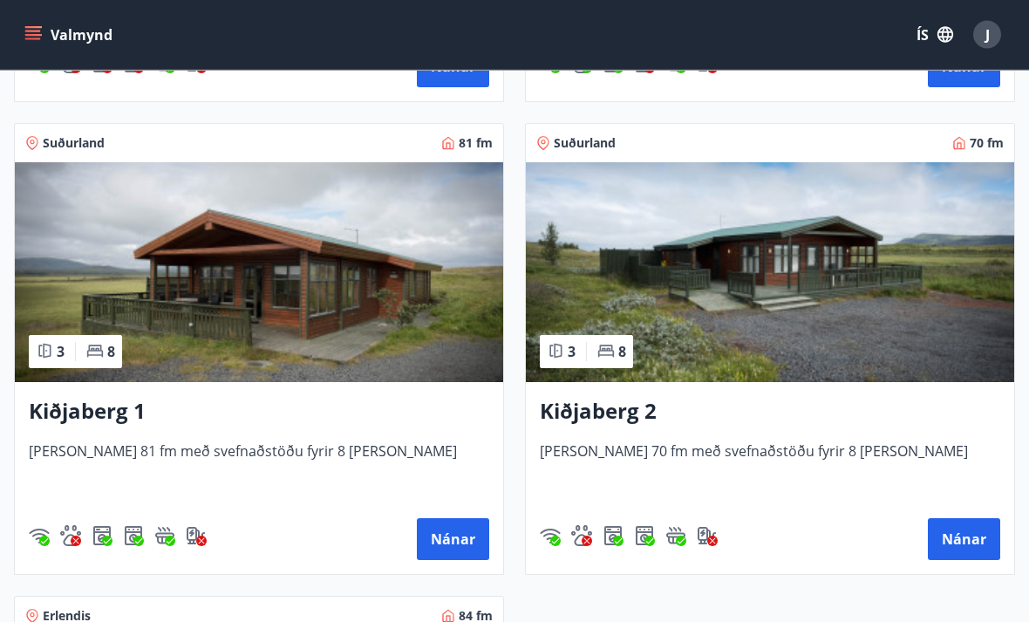
click at [902, 306] on img at bounding box center [770, 273] width 489 height 220
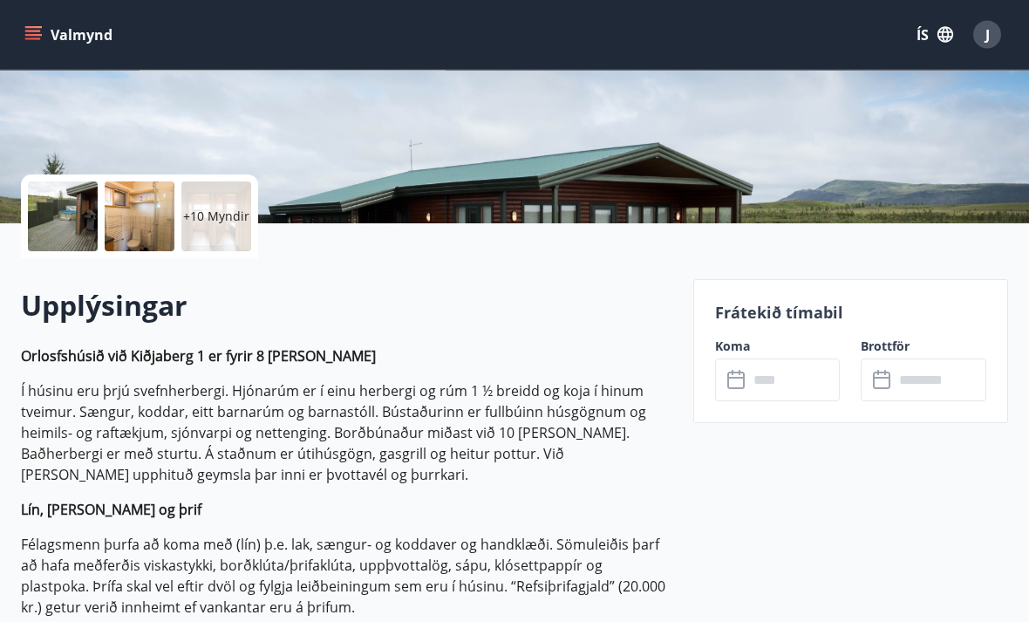
scroll to position [300, 0]
click at [784, 385] on input "text" at bounding box center [794, 380] width 92 height 43
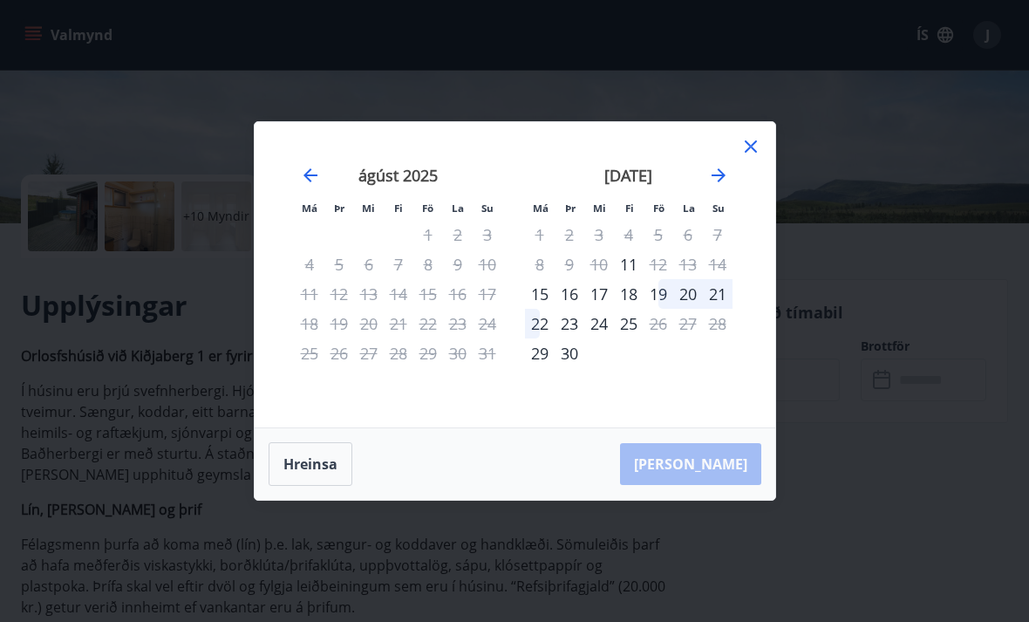
click at [716, 186] on icon "Move forward to switch to the next month." at bounding box center [718, 175] width 21 height 21
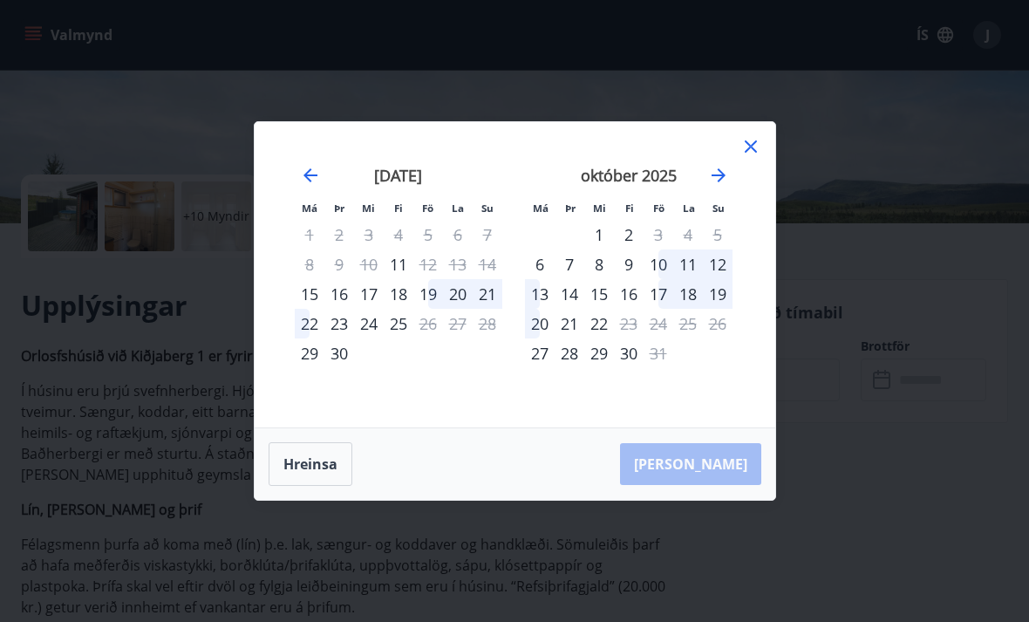
click at [722, 186] on icon "Move forward to switch to the next month." at bounding box center [718, 175] width 21 height 21
